Goal: Task Accomplishment & Management: Complete application form

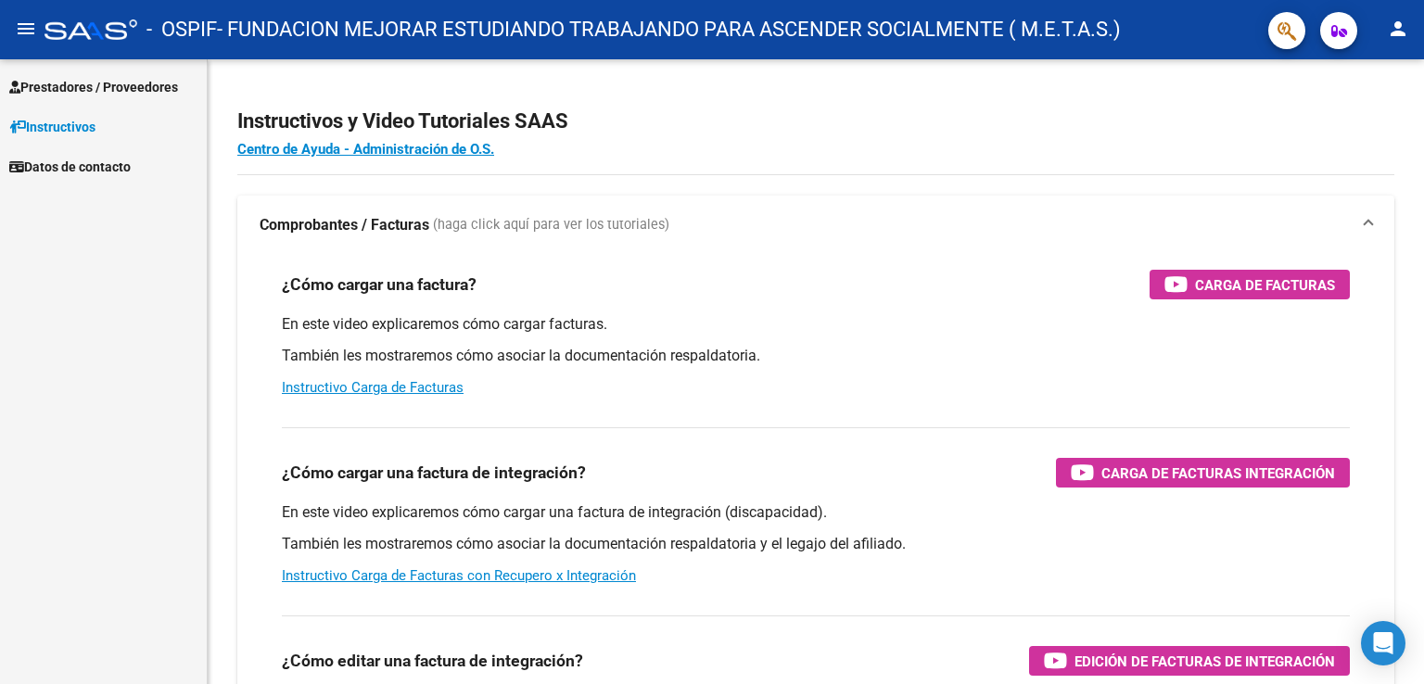
click at [66, 123] on span "Instructivos" at bounding box center [52, 127] width 86 height 20
click at [136, 84] on span "Prestadores / Proveedores" at bounding box center [93, 87] width 169 height 20
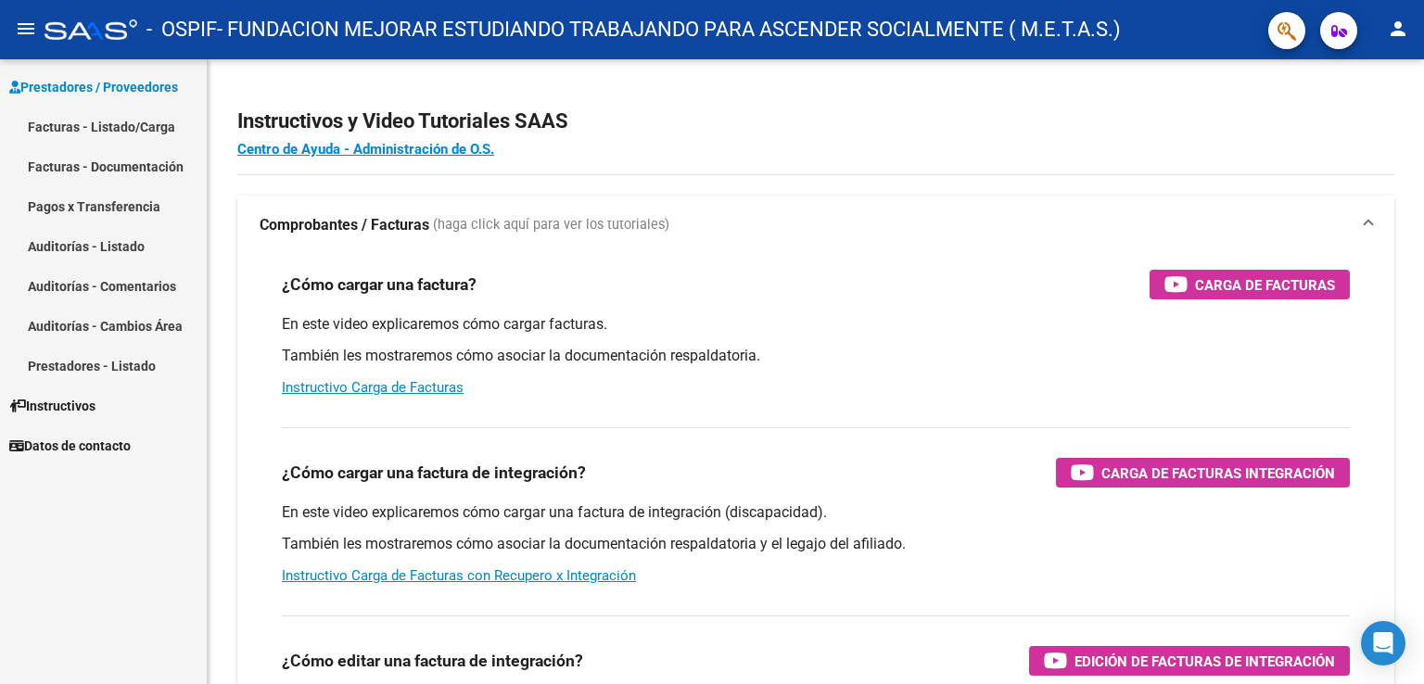
click at [93, 122] on link "Facturas - Listado/Carga" at bounding box center [103, 127] width 207 height 40
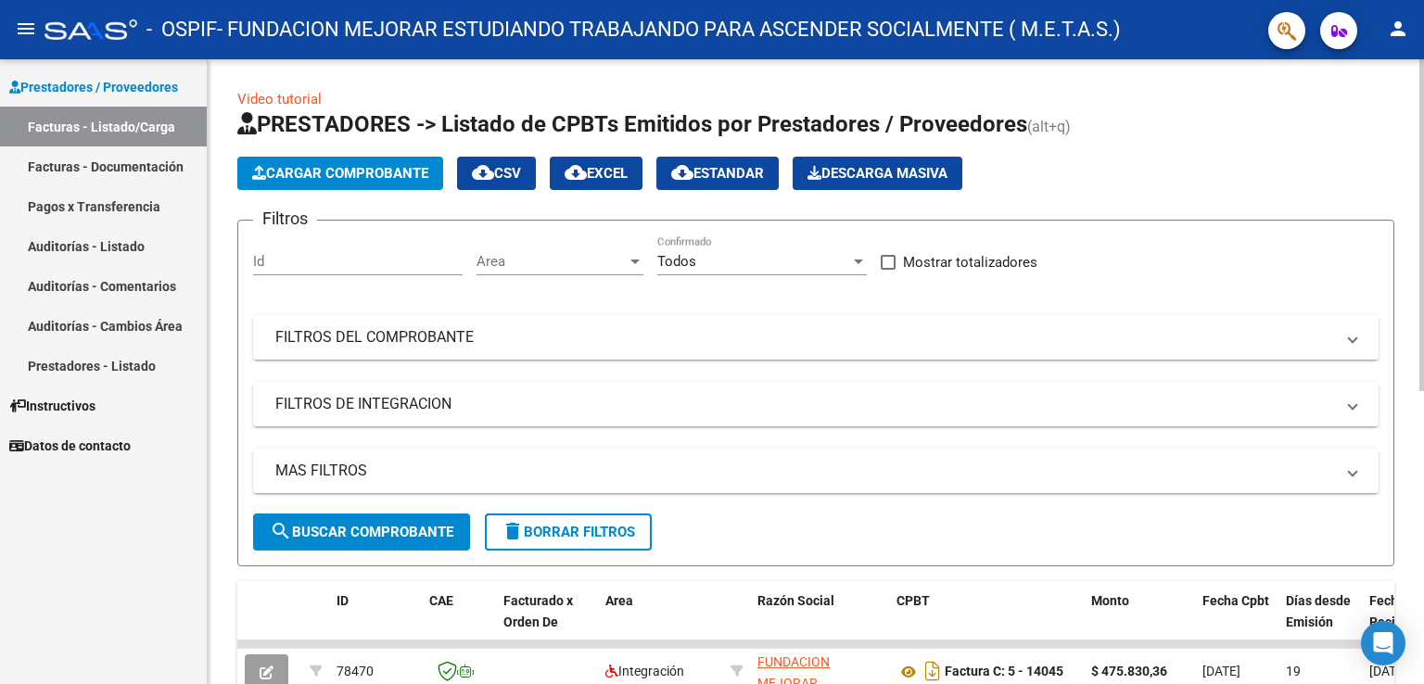
scroll to position [553, 0]
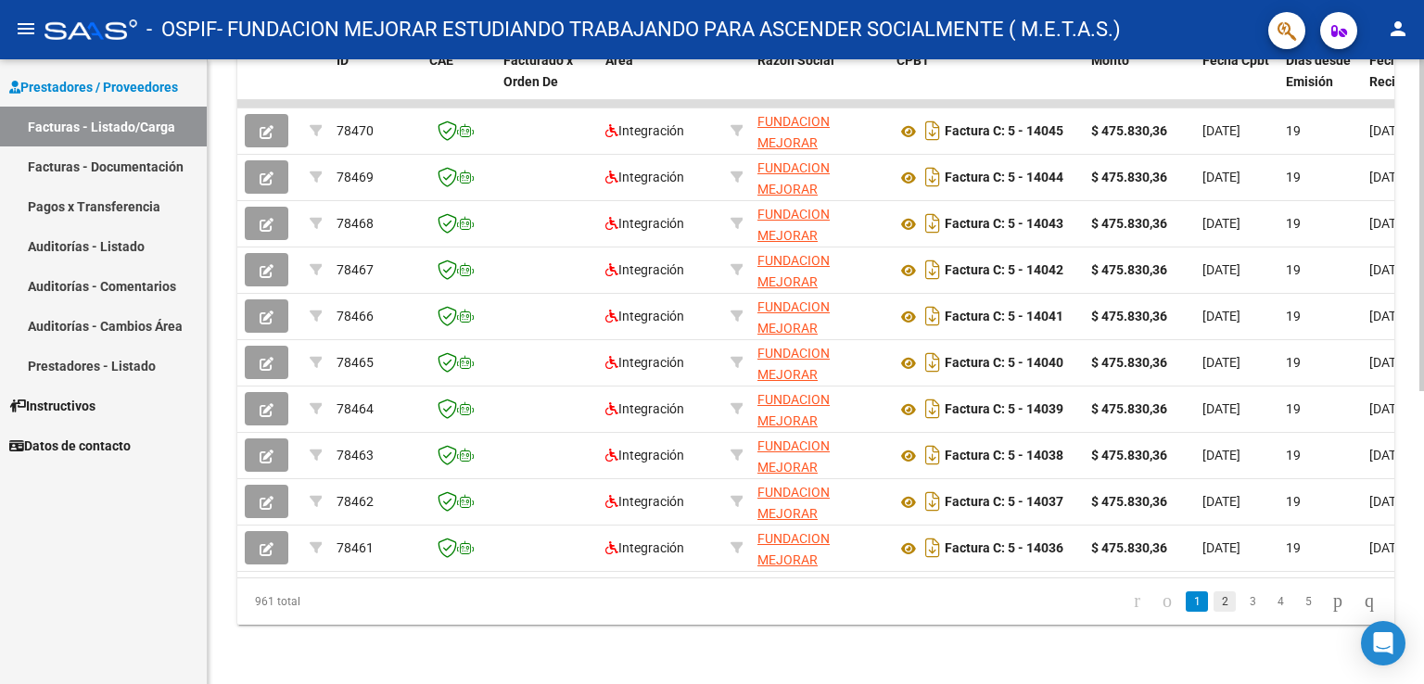
click at [1214, 599] on link "2" at bounding box center [1225, 602] width 22 height 20
click at [1242, 598] on link "3" at bounding box center [1253, 602] width 22 height 20
click at [1270, 603] on link "4" at bounding box center [1281, 602] width 22 height 20
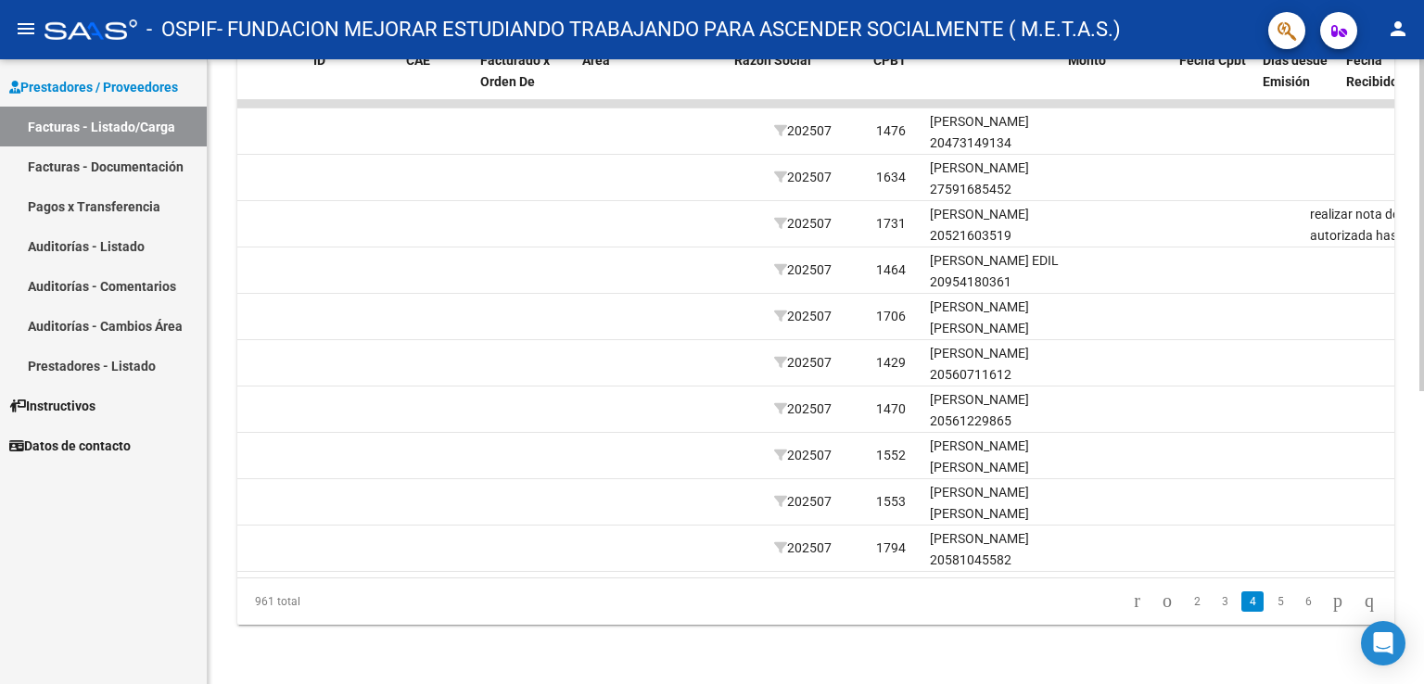
scroll to position [0, 0]
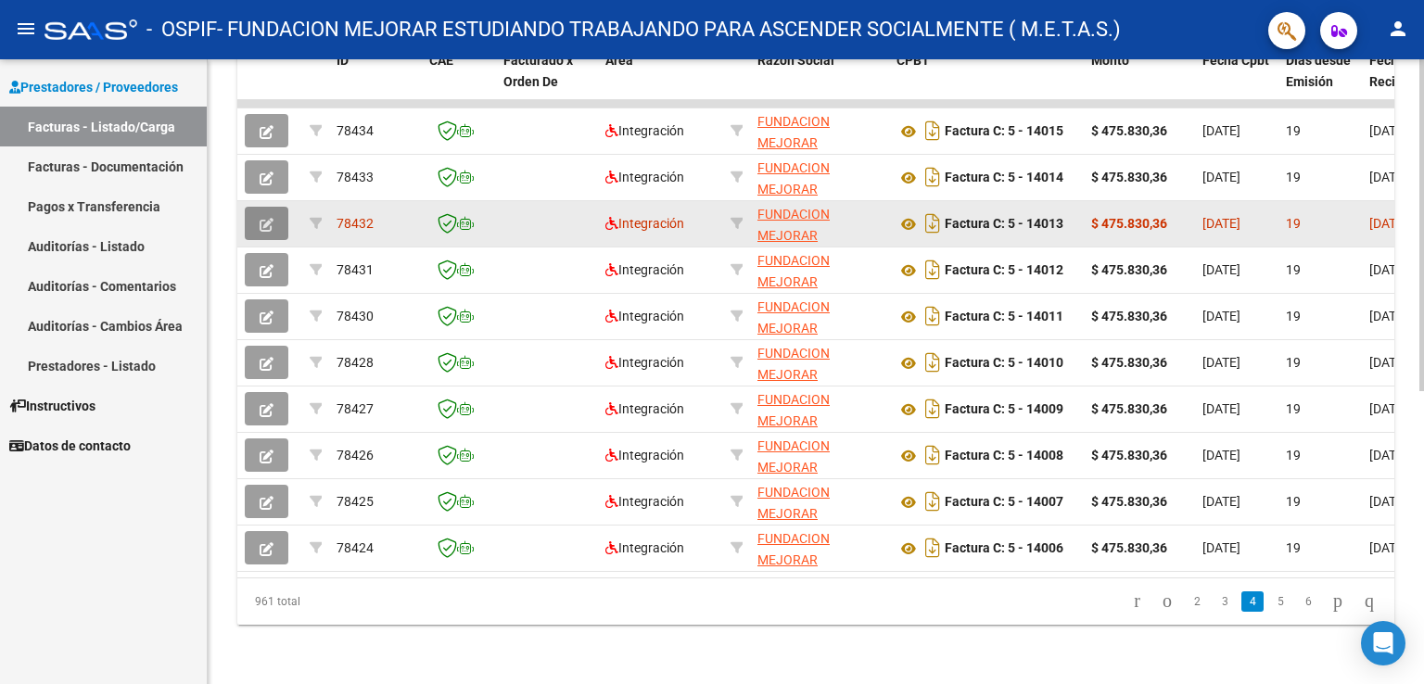
click at [268, 218] on icon "button" at bounding box center [267, 225] width 14 height 14
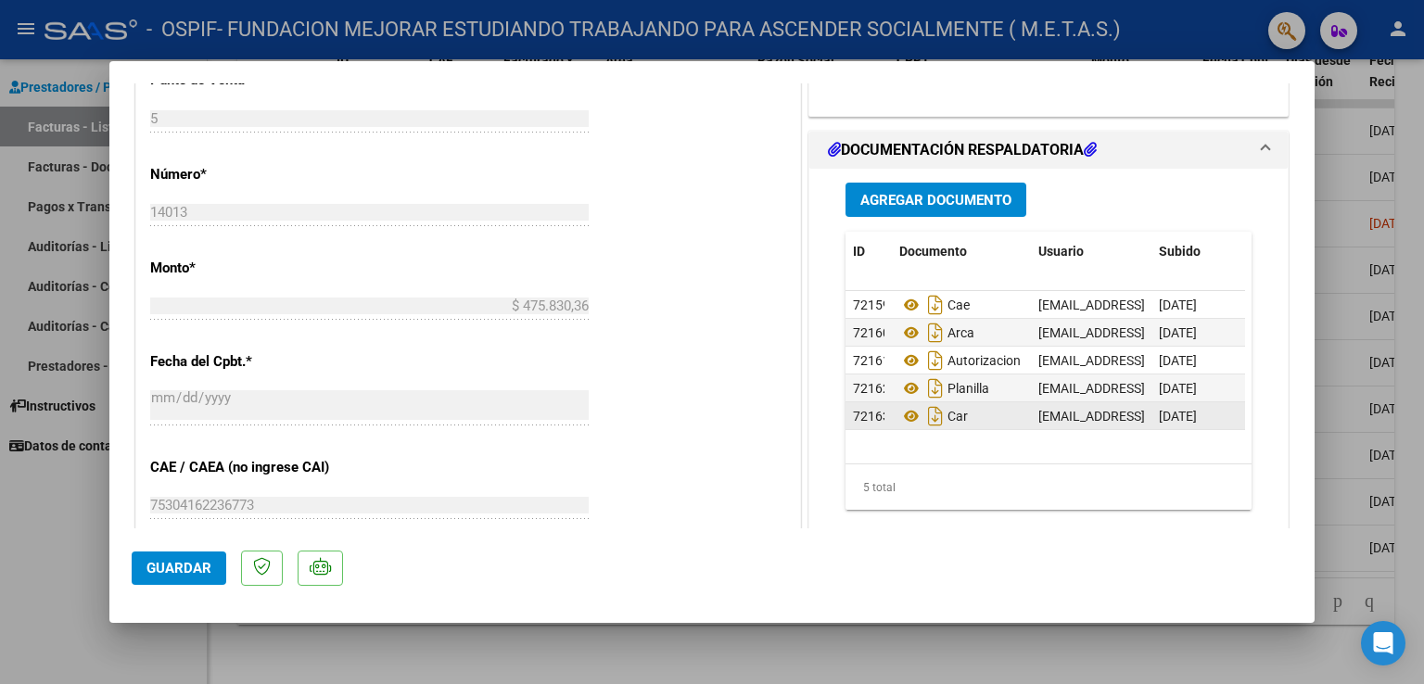
scroll to position [742, 0]
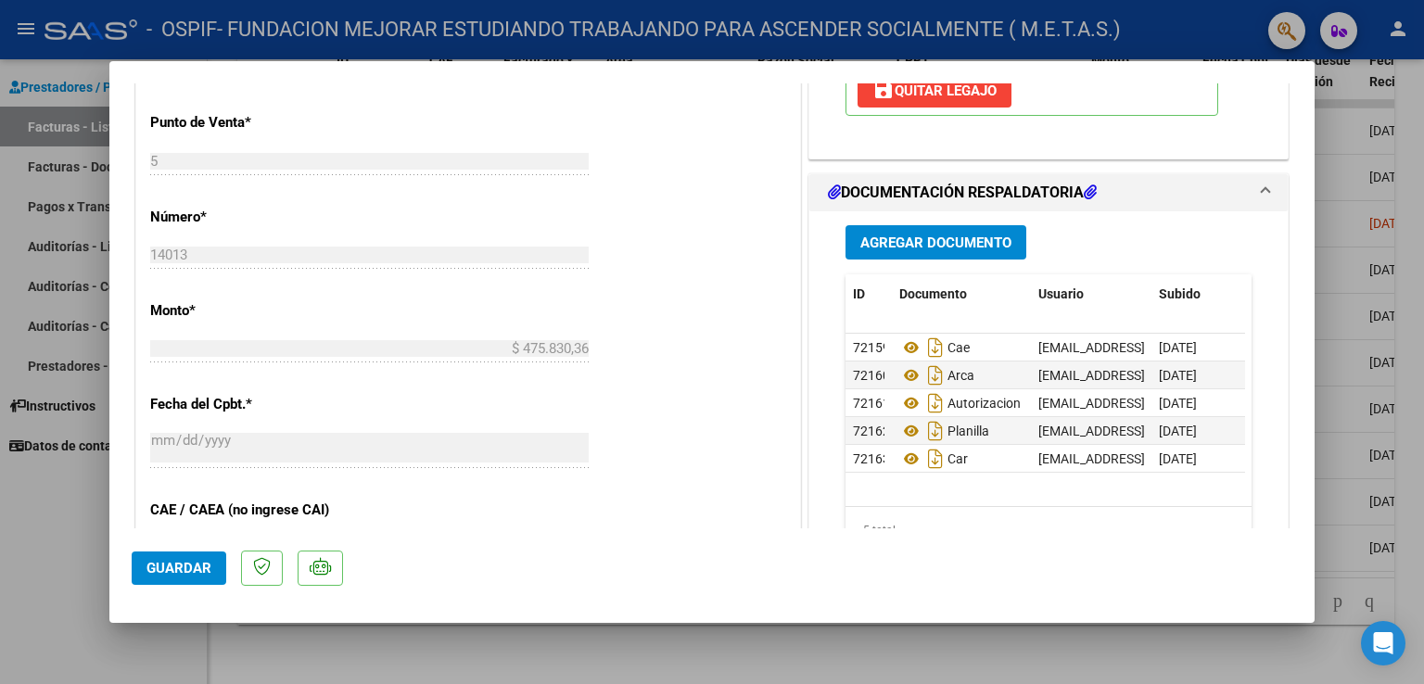
click at [942, 235] on span "Agregar Documento" at bounding box center [936, 243] width 151 height 17
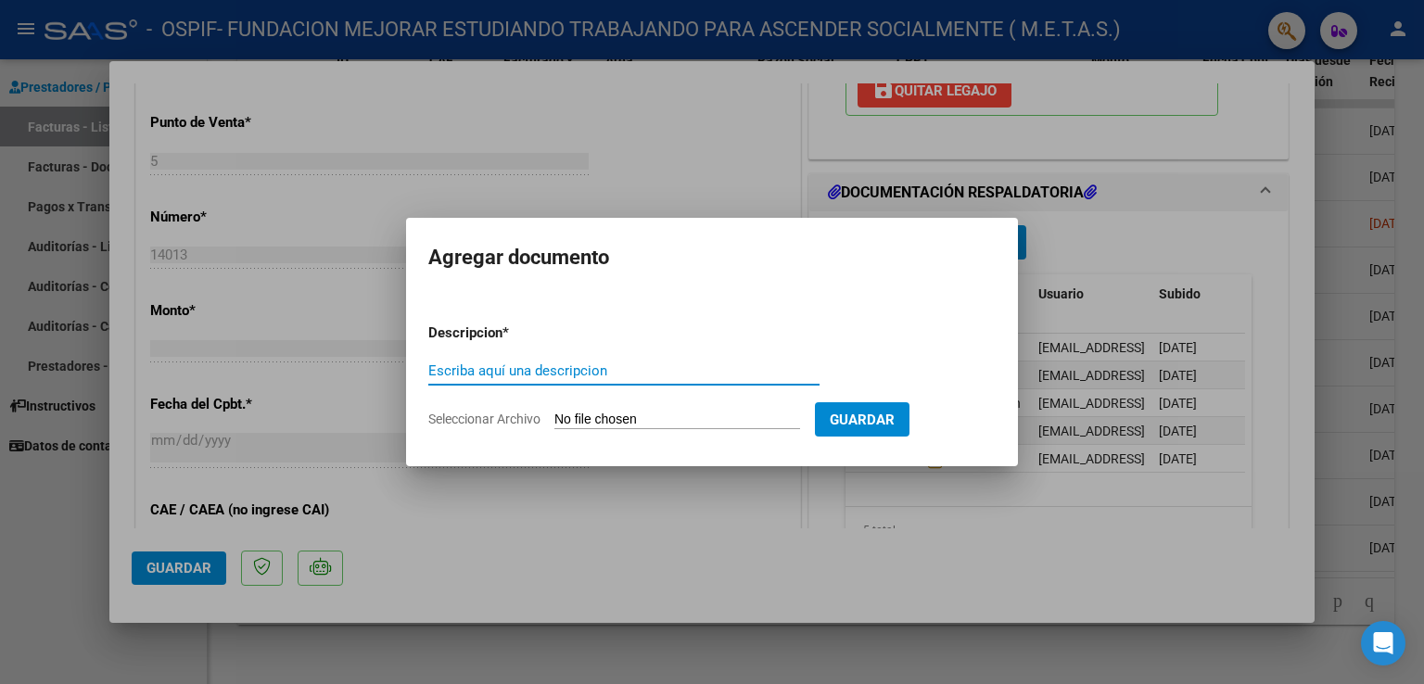
click at [467, 369] on input "Escriba aquí una descripcion" at bounding box center [623, 371] width 391 height 17
type input "NOTA DE CREDITO APLICA FC 14013"
click at [609, 415] on input "Seleccionar Archivo" at bounding box center [678, 421] width 246 height 18
type input "C:\fakepath\NC-C-00005-00000779 - [PERSON_NAME] [PERSON_NAME]-07-2025.pdf"
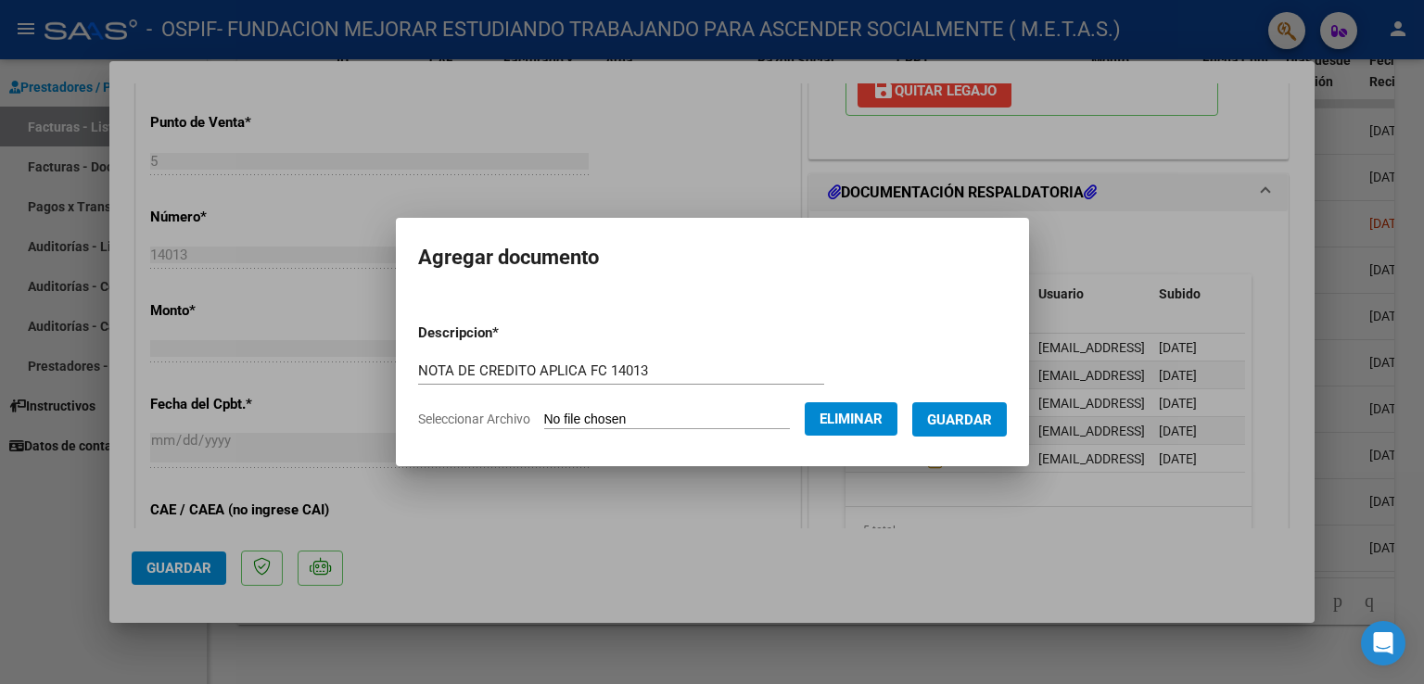
drag, startPoint x: 1002, startPoint y: 428, endPoint x: 990, endPoint y: 434, distance: 12.9
click at [992, 428] on span "Guardar" at bounding box center [959, 420] width 65 height 17
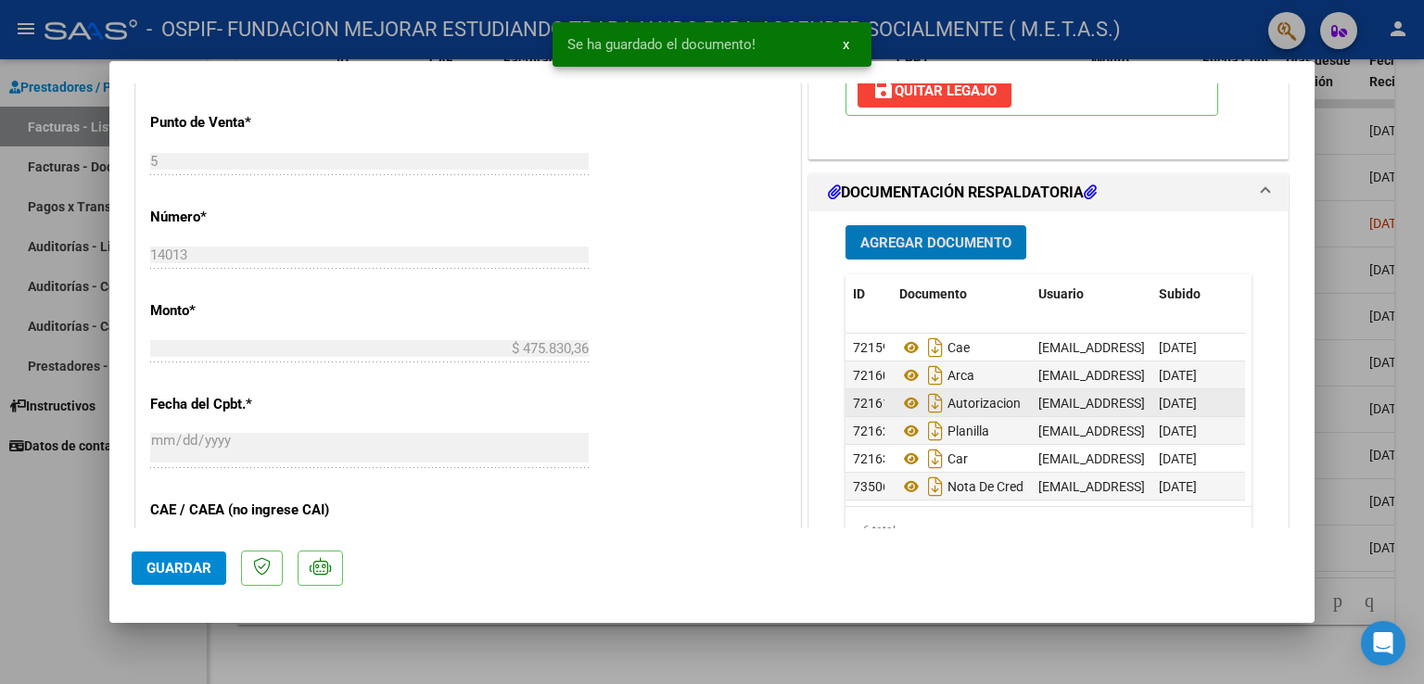
scroll to position [14, 0]
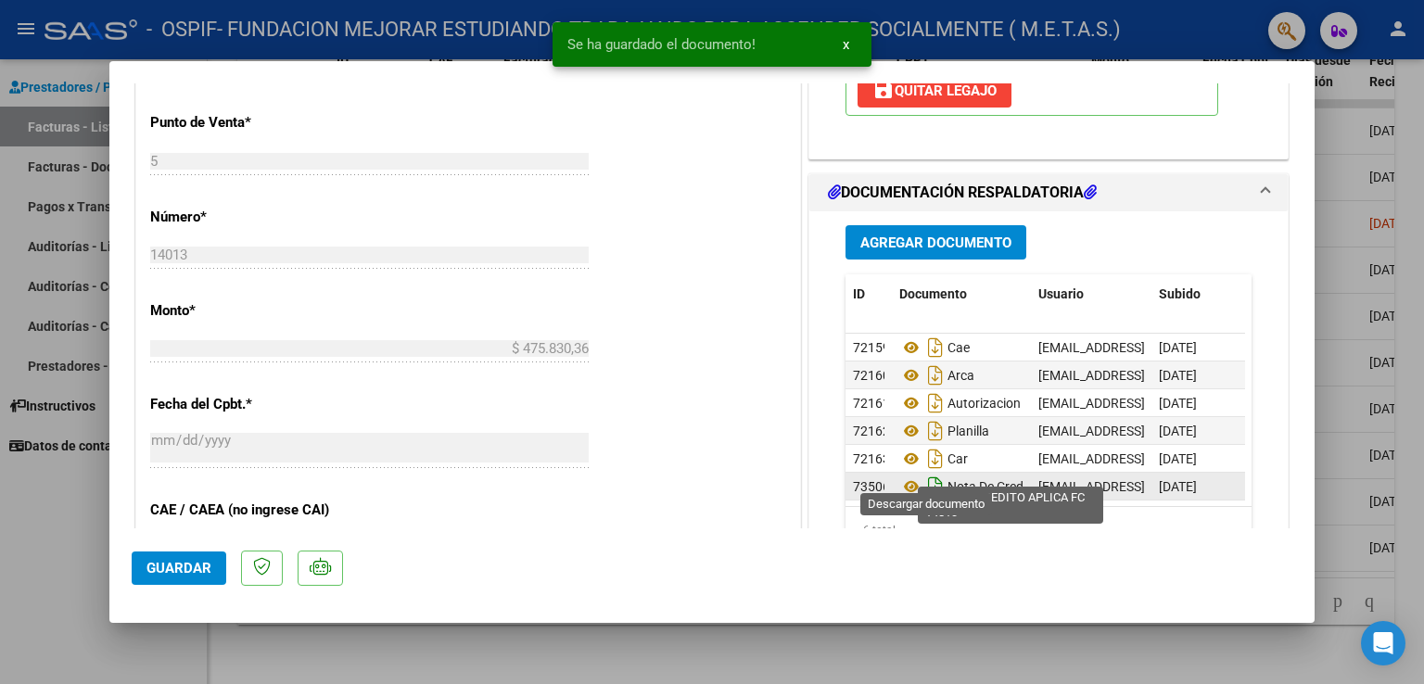
click at [924, 478] on icon "Descargar documento" at bounding box center [936, 487] width 24 height 30
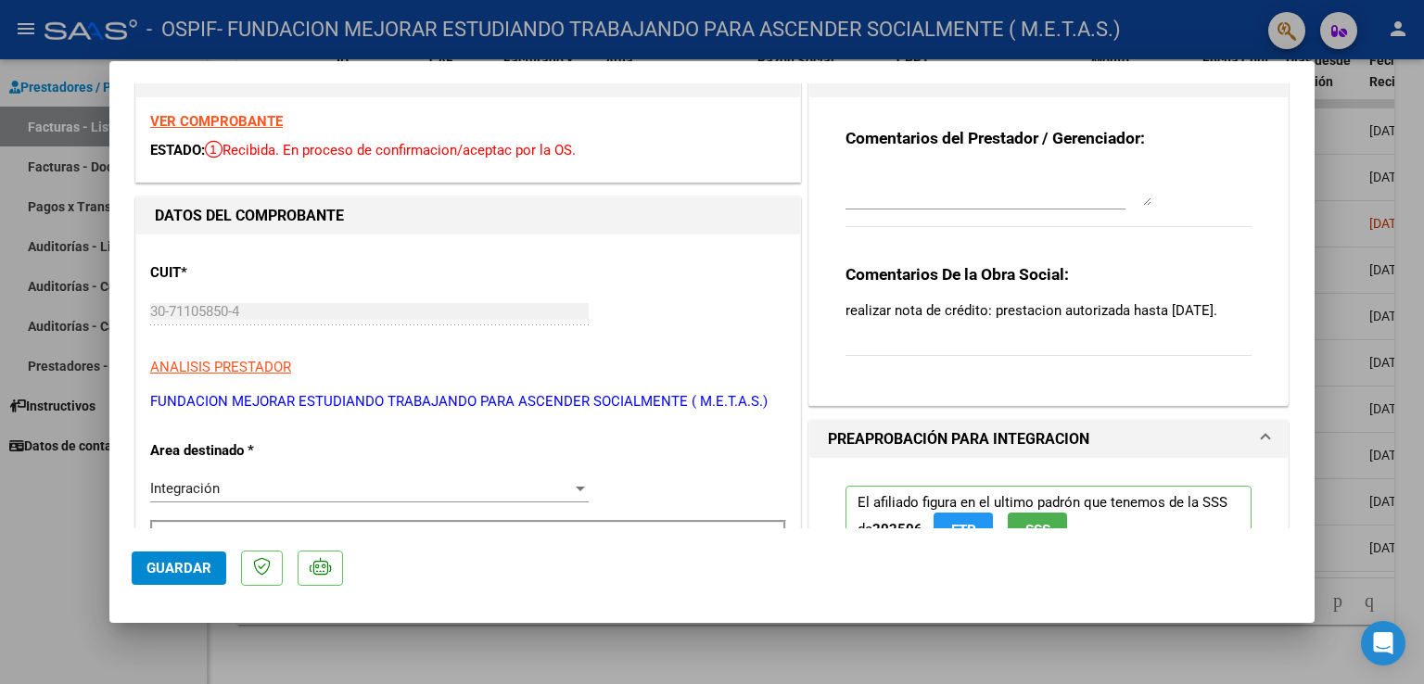
scroll to position [0, 0]
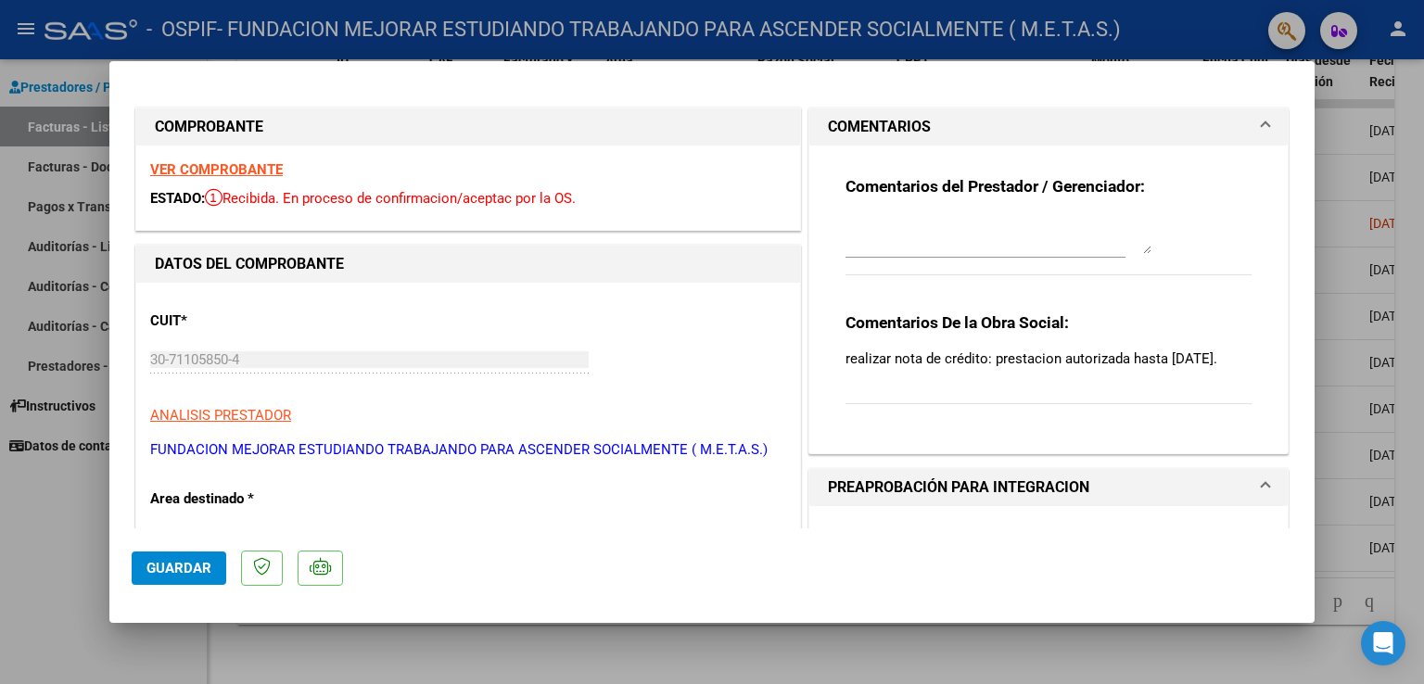
click at [902, 223] on textarea at bounding box center [999, 235] width 306 height 37
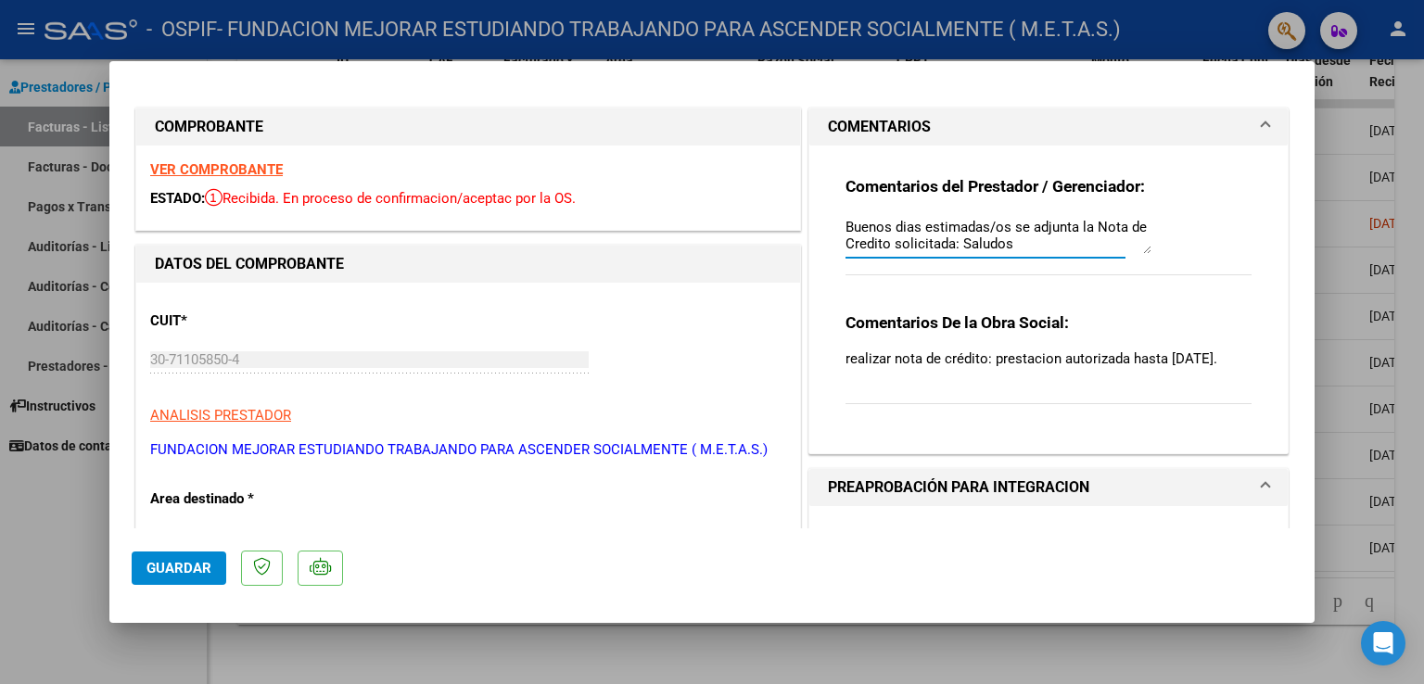
click at [949, 249] on textarea "Buenos dias estimadas/os se adjunta la Nota de Credito solicitada: Saludos" at bounding box center [999, 235] width 306 height 37
click at [1013, 240] on textarea "Buenos dias estimadas/os se adjunta la Nota de Credito solicitada. [GEOGRAPHIC_…" at bounding box center [999, 235] width 306 height 37
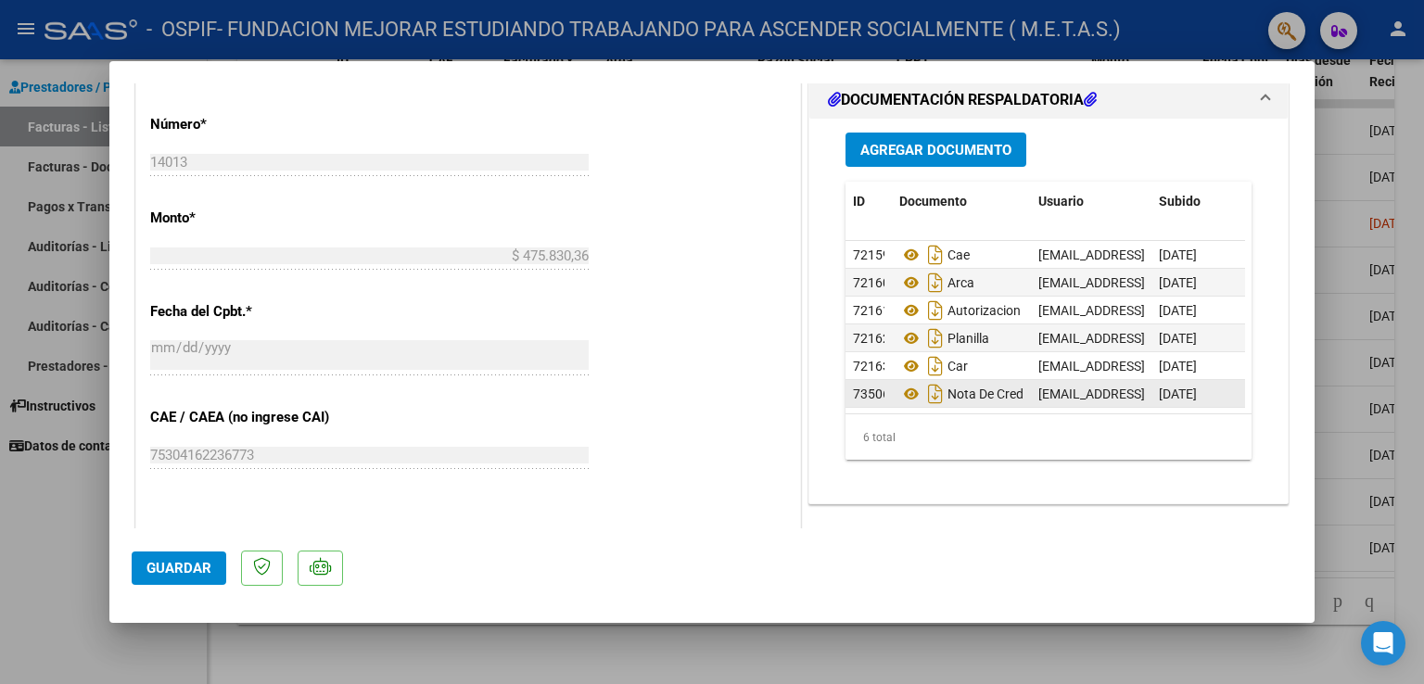
scroll to position [927, 0]
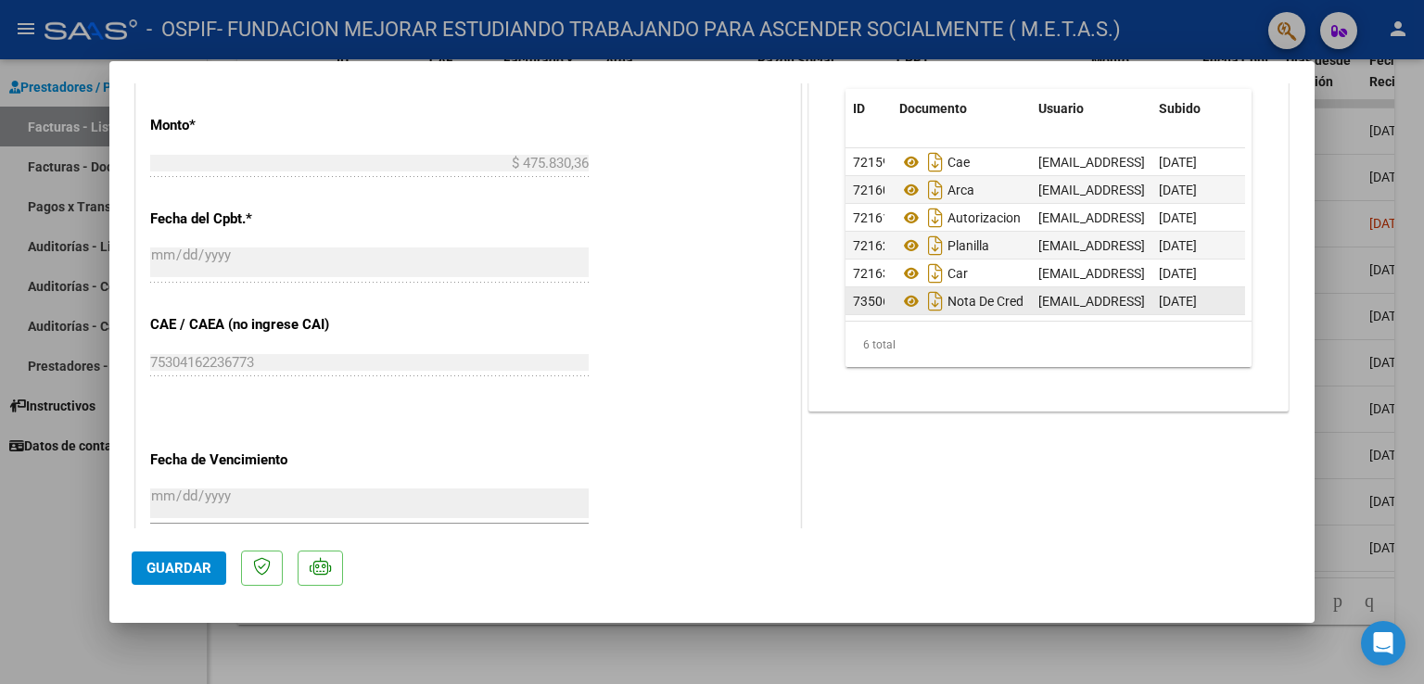
type textarea "Buenos dias estimadas/os se adjunta la Nota de Credito solicitada. Saludos Cord…"
click at [180, 566] on span "Guardar" at bounding box center [179, 568] width 65 height 17
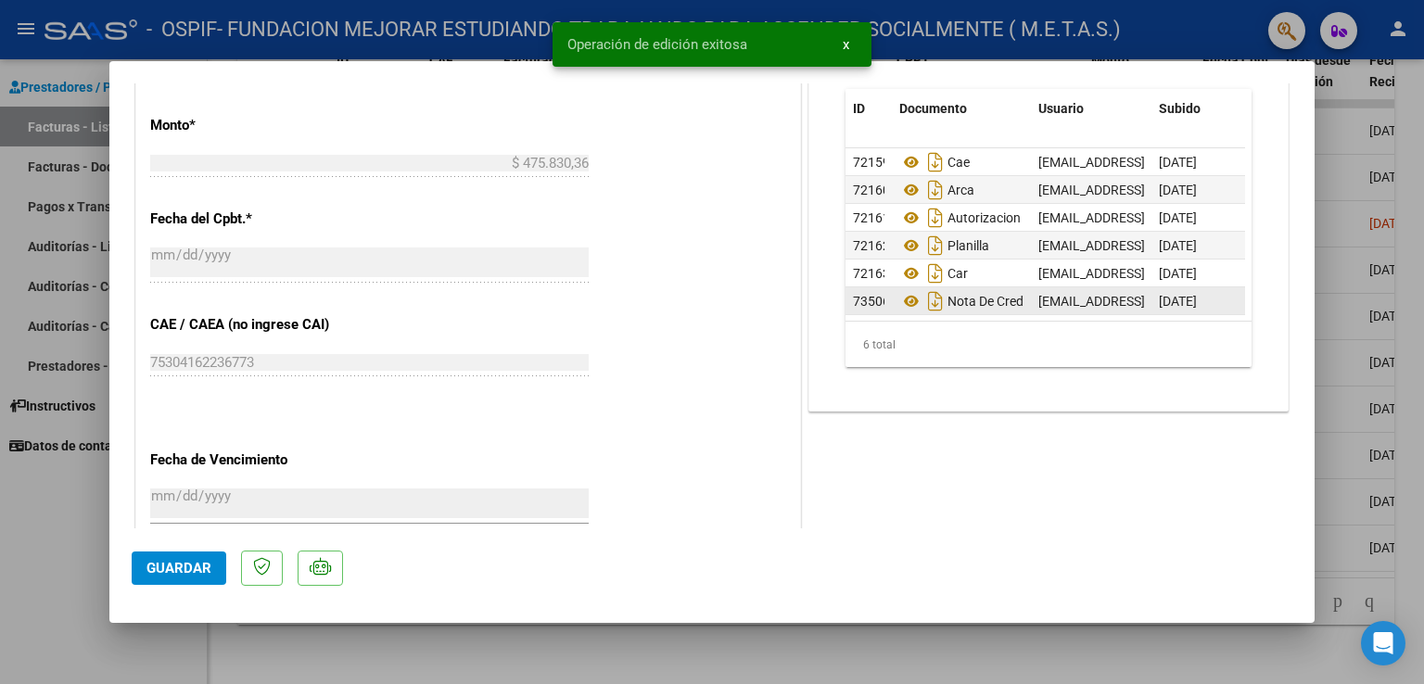
click at [54, 559] on div at bounding box center [712, 342] width 1424 height 684
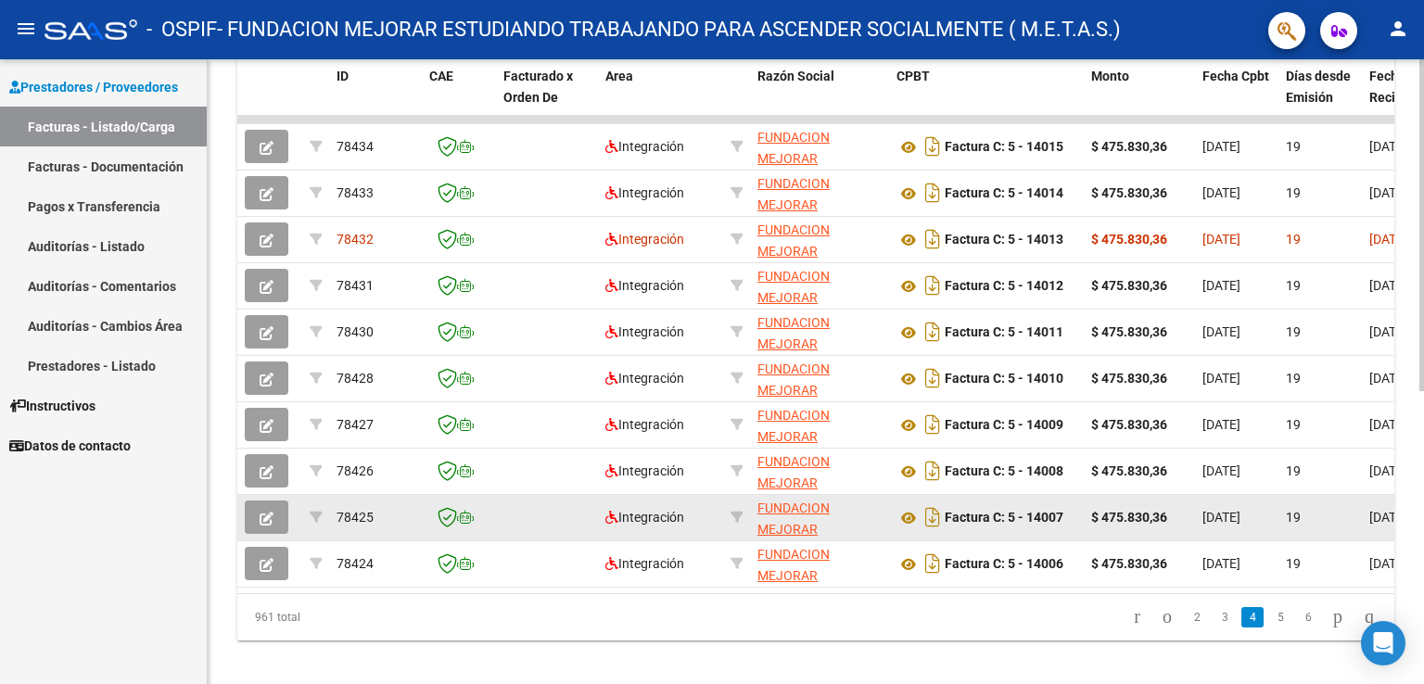
scroll to position [553, 0]
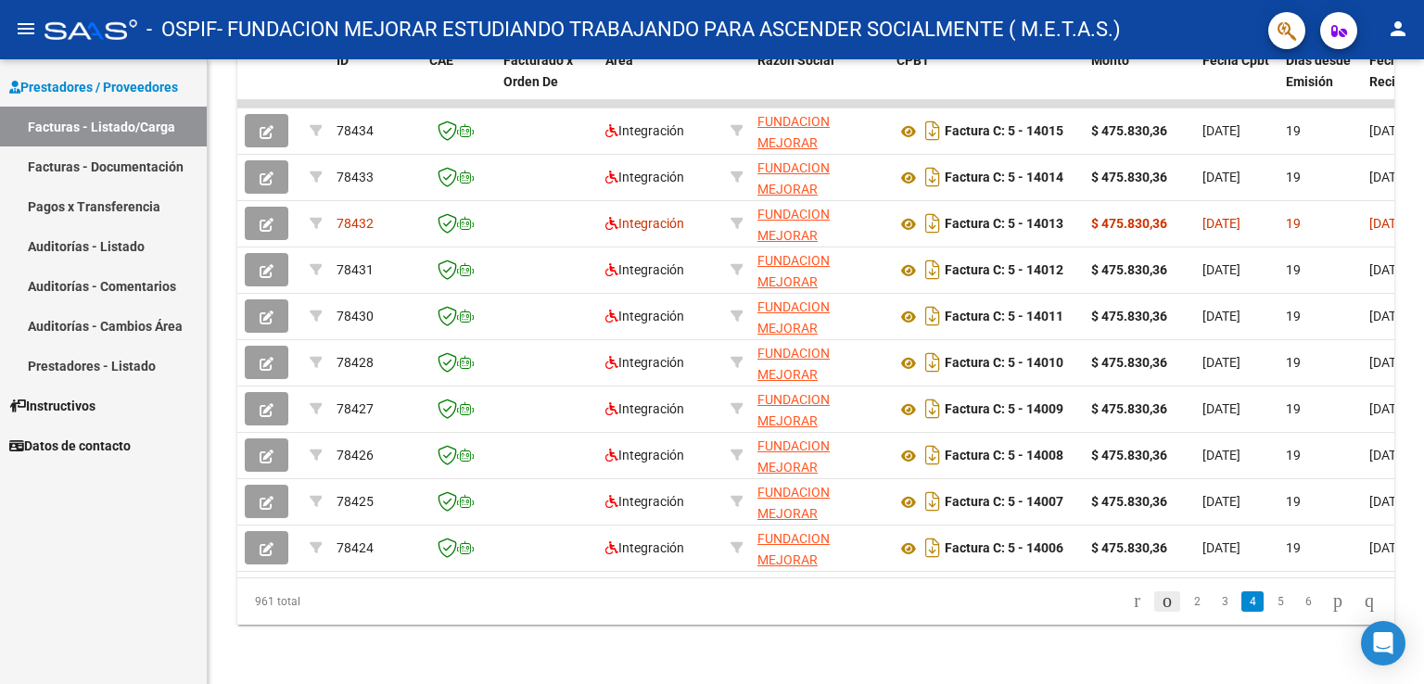
click at [1160, 606] on icon "go to previous page" at bounding box center [1167, 601] width 15 height 22
click at [1186, 606] on link "1" at bounding box center [1197, 602] width 22 height 20
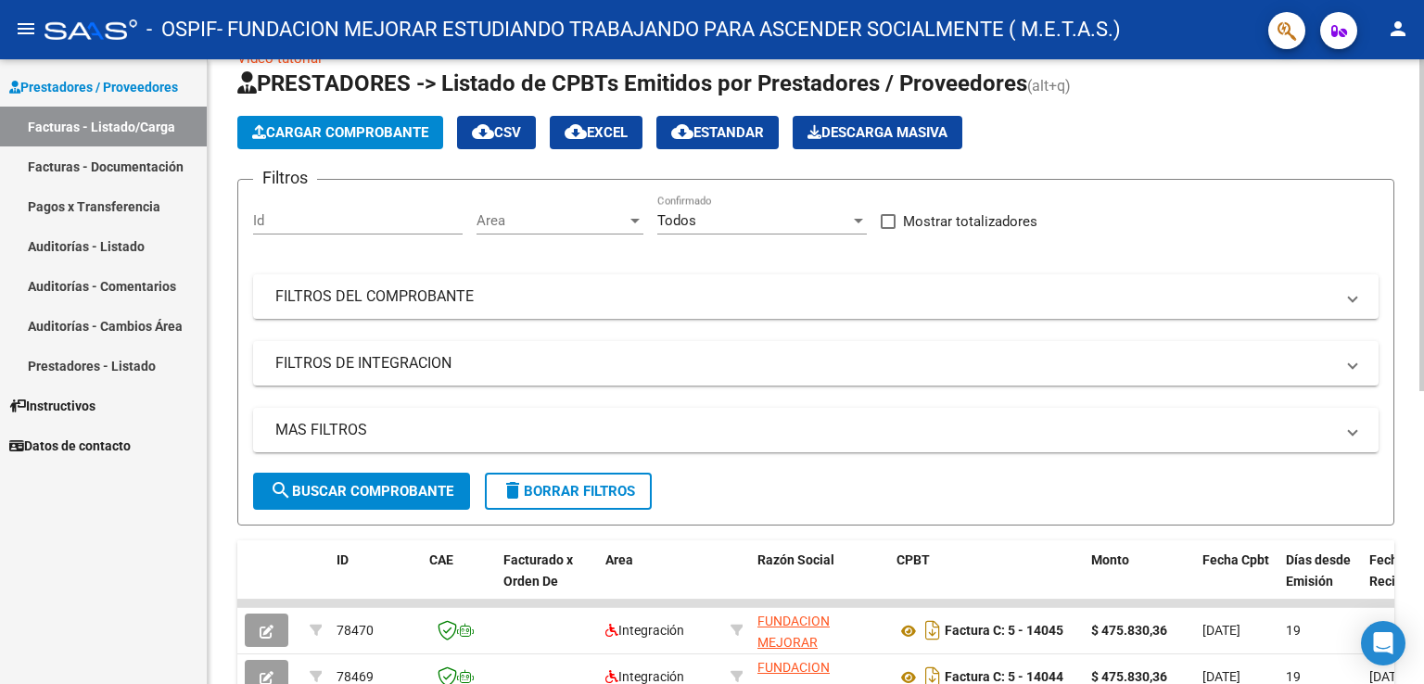
scroll to position [0, 0]
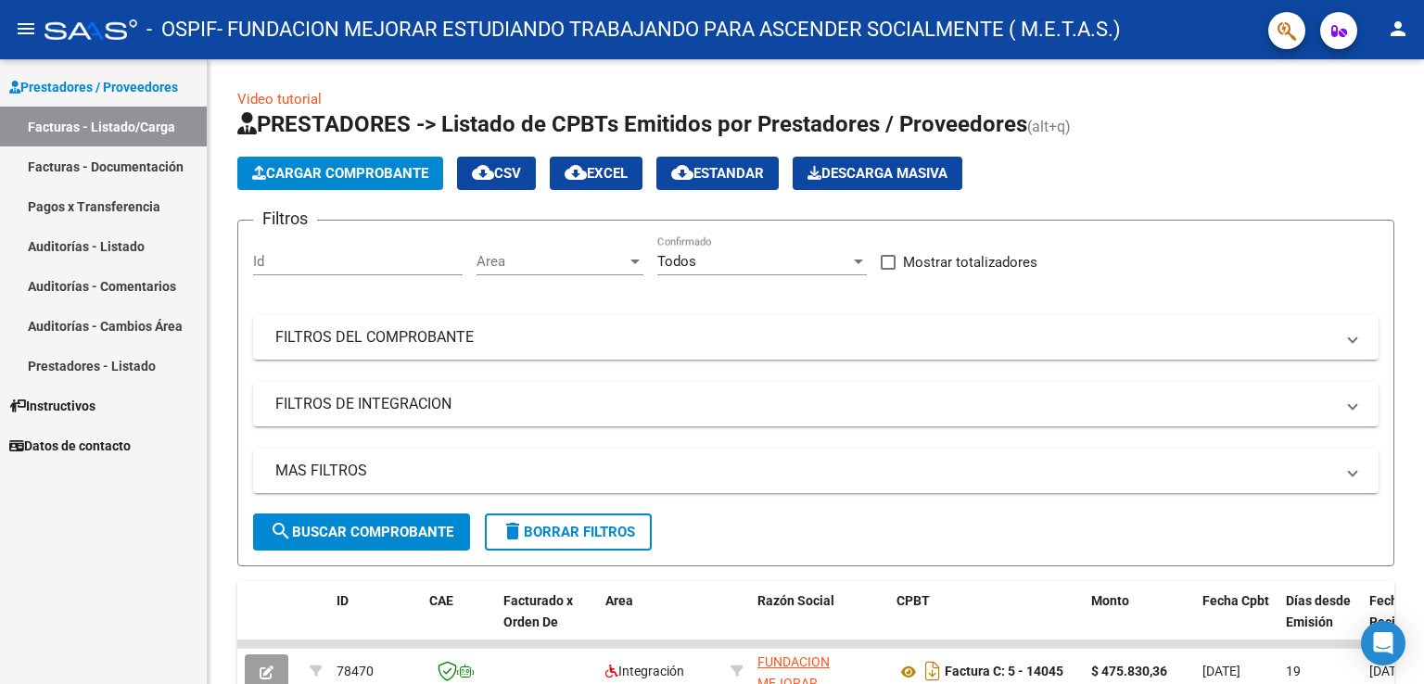
click at [1396, 34] on mat-icon "person" at bounding box center [1398, 29] width 22 height 22
click at [1373, 123] on button "exit_to_app Salir" at bounding box center [1360, 122] width 113 height 45
